Goal: Contribute content

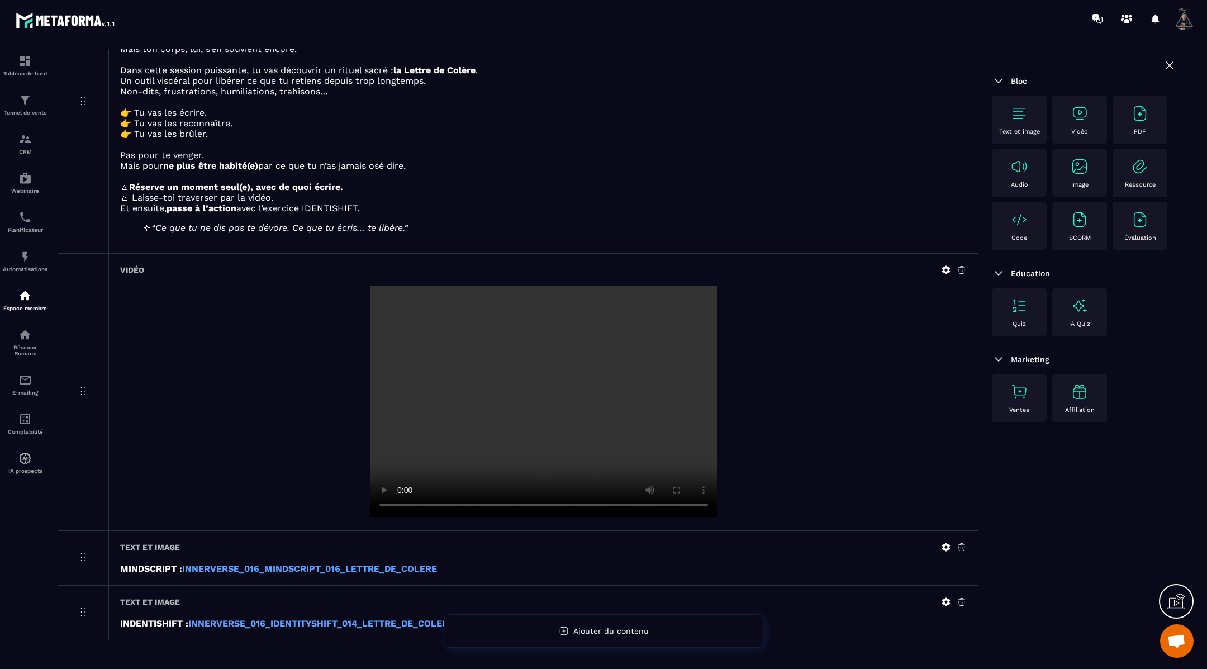
scroll to position [210, 0]
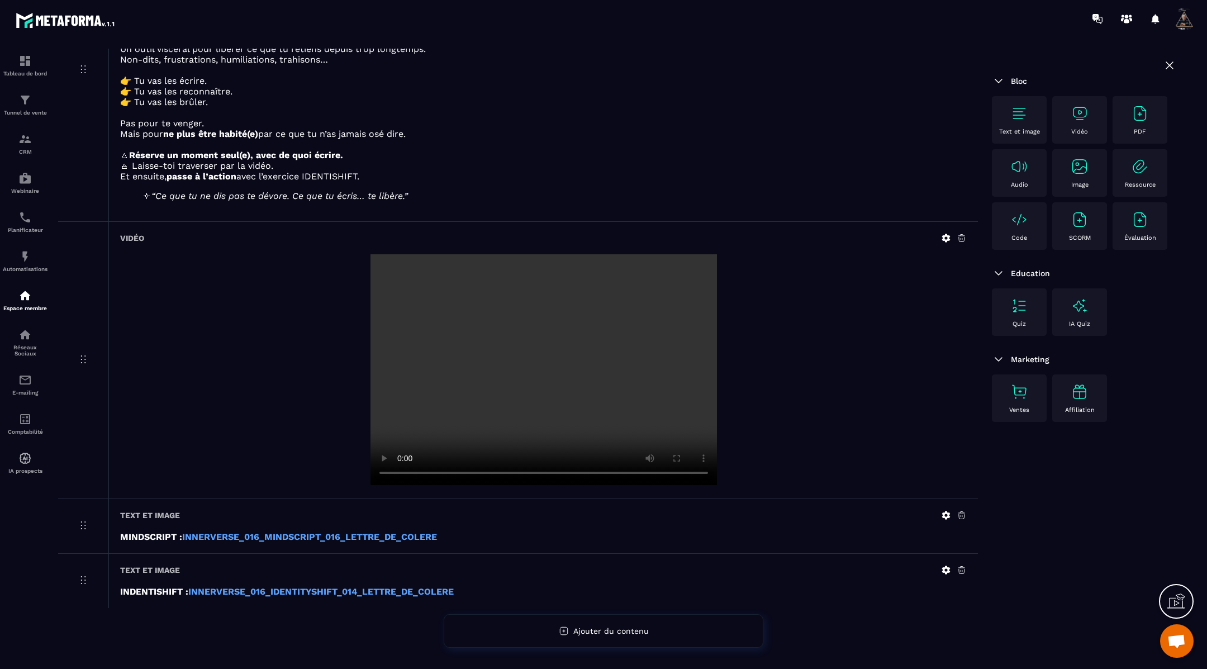
click at [945, 238] on icon at bounding box center [946, 238] width 10 height 10
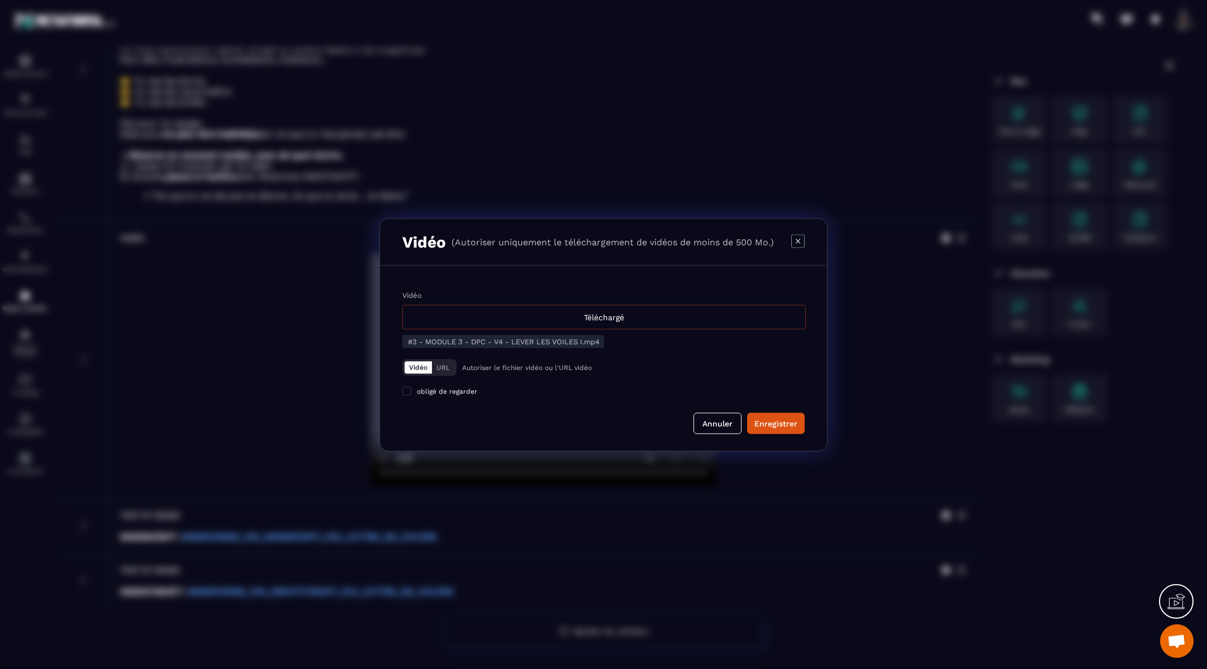
click at [591, 313] on div "Téléchargé" at bounding box center [603, 316] width 403 height 25
click at [0, 0] on input "Vidéo Téléchargé" at bounding box center [0, 0] width 0 height 0
click at [783, 422] on div "Enregistrer" at bounding box center [775, 422] width 43 height 11
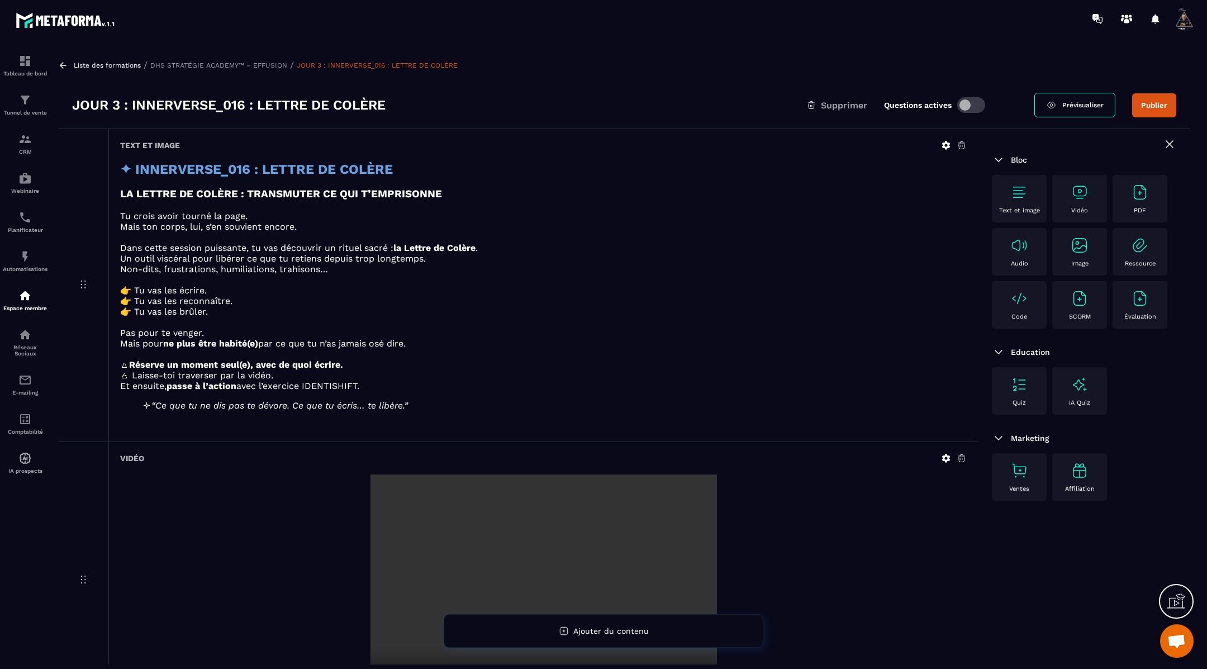
click at [945, 458] on icon at bounding box center [946, 458] width 10 height 10
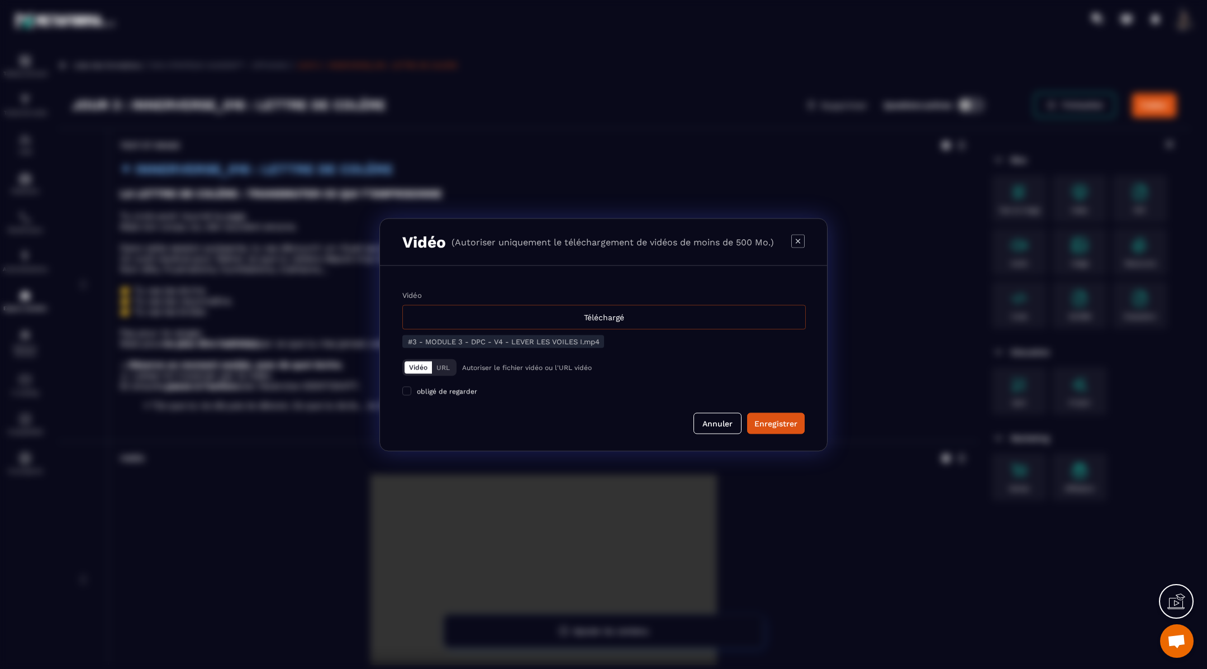
click at [651, 310] on div "Téléchargé" at bounding box center [603, 316] width 403 height 25
click at [0, 0] on input "Vidéo Téléchargé" at bounding box center [0, 0] width 0 height 0
click at [768, 418] on div "Enregistrer" at bounding box center [775, 422] width 43 height 11
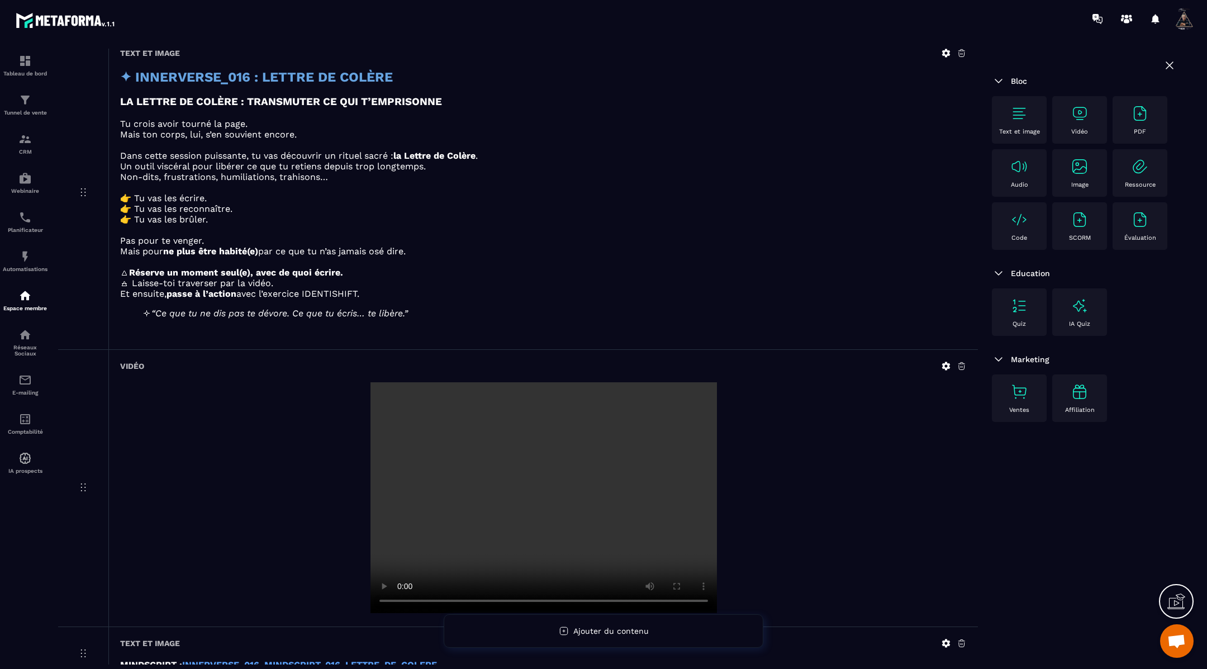
scroll to position [133, 0]
